Goal: Transaction & Acquisition: Purchase product/service

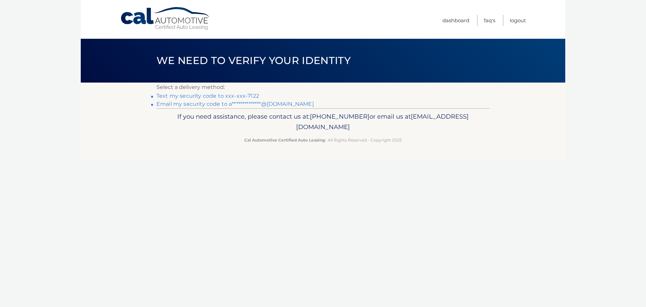
click at [242, 102] on link "**********" at bounding box center [234, 104] width 157 height 6
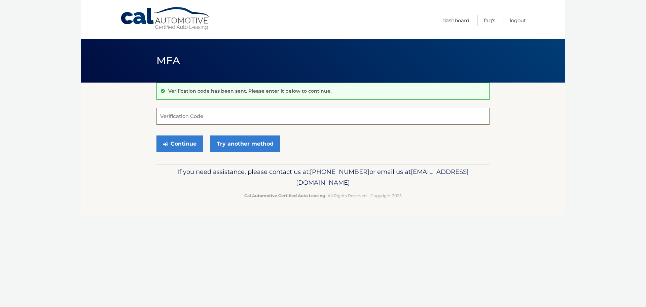
click at [331, 119] on input "Verification Code" at bounding box center [322, 116] width 333 height 17
type input "148551"
click at [170, 141] on button "Continue" at bounding box center [179, 143] width 47 height 17
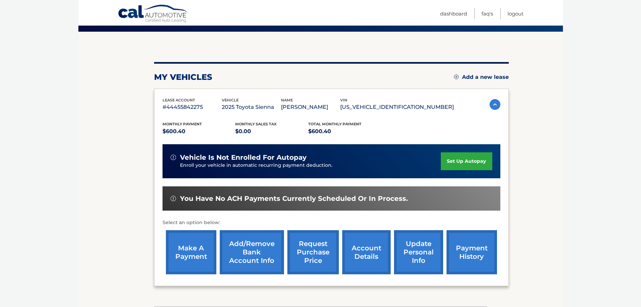
scroll to position [67, 0]
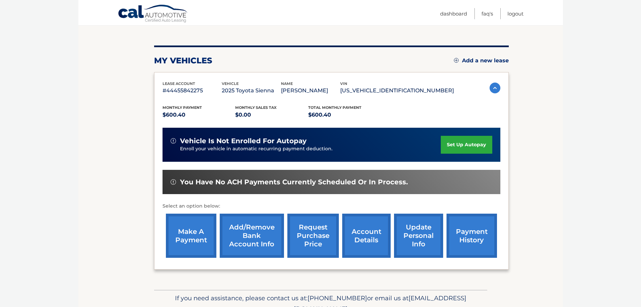
click at [478, 235] on link "payment history" at bounding box center [472, 235] width 50 height 44
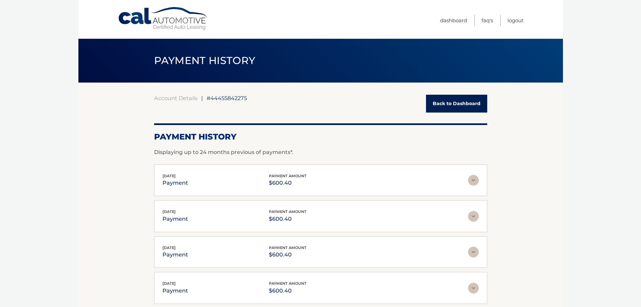
click at [461, 102] on link "Back to Dashboard" at bounding box center [456, 104] width 61 height 18
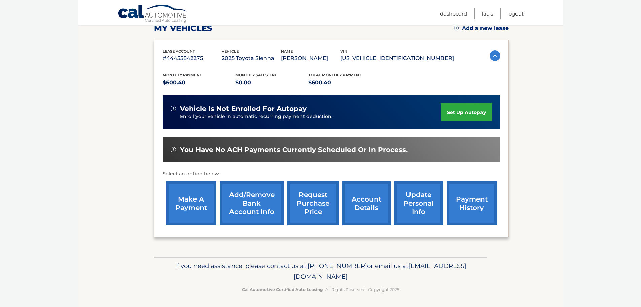
scroll to position [101, 0]
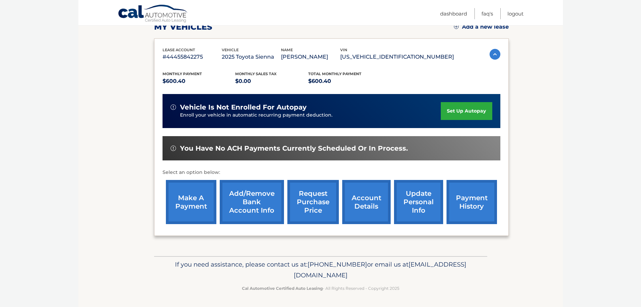
click at [191, 199] on link "make a payment" at bounding box center [191, 202] width 50 height 44
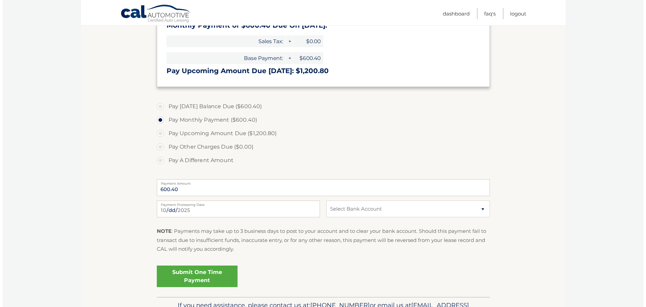
scroll to position [168, 0]
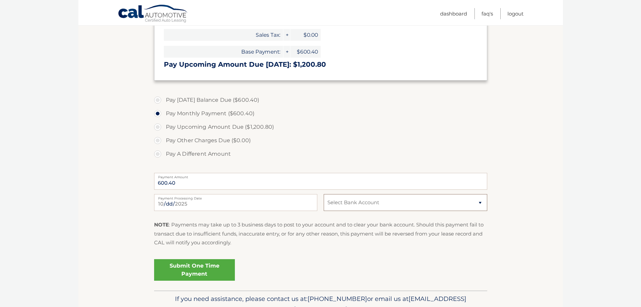
click at [372, 208] on select "Select Bank Account Checking ESL FEDERAL CREDIT UNION *****2396 Checking ESL FE…" at bounding box center [405, 202] width 163 height 17
select select "OWFkNjViOGUtZWE4Yy00YmYyLWI2OWMtNThlNTRlZTM2NTZh"
click at [324, 194] on select "Select Bank Account Checking ESL FEDERAL CREDIT UNION *****2396 Checking ESL FE…" at bounding box center [405, 202] width 163 height 17
click at [409, 139] on label "Pay Other Charges Due ($0.00)" at bounding box center [320, 140] width 333 height 13
click at [212, 263] on link "Submit One Time Payment" at bounding box center [194, 270] width 81 height 22
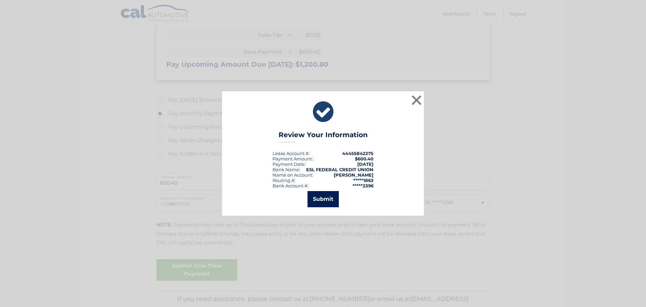
click at [321, 194] on button "Submit" at bounding box center [323, 199] width 31 height 16
